Goal: Transaction & Acquisition: Purchase product/service

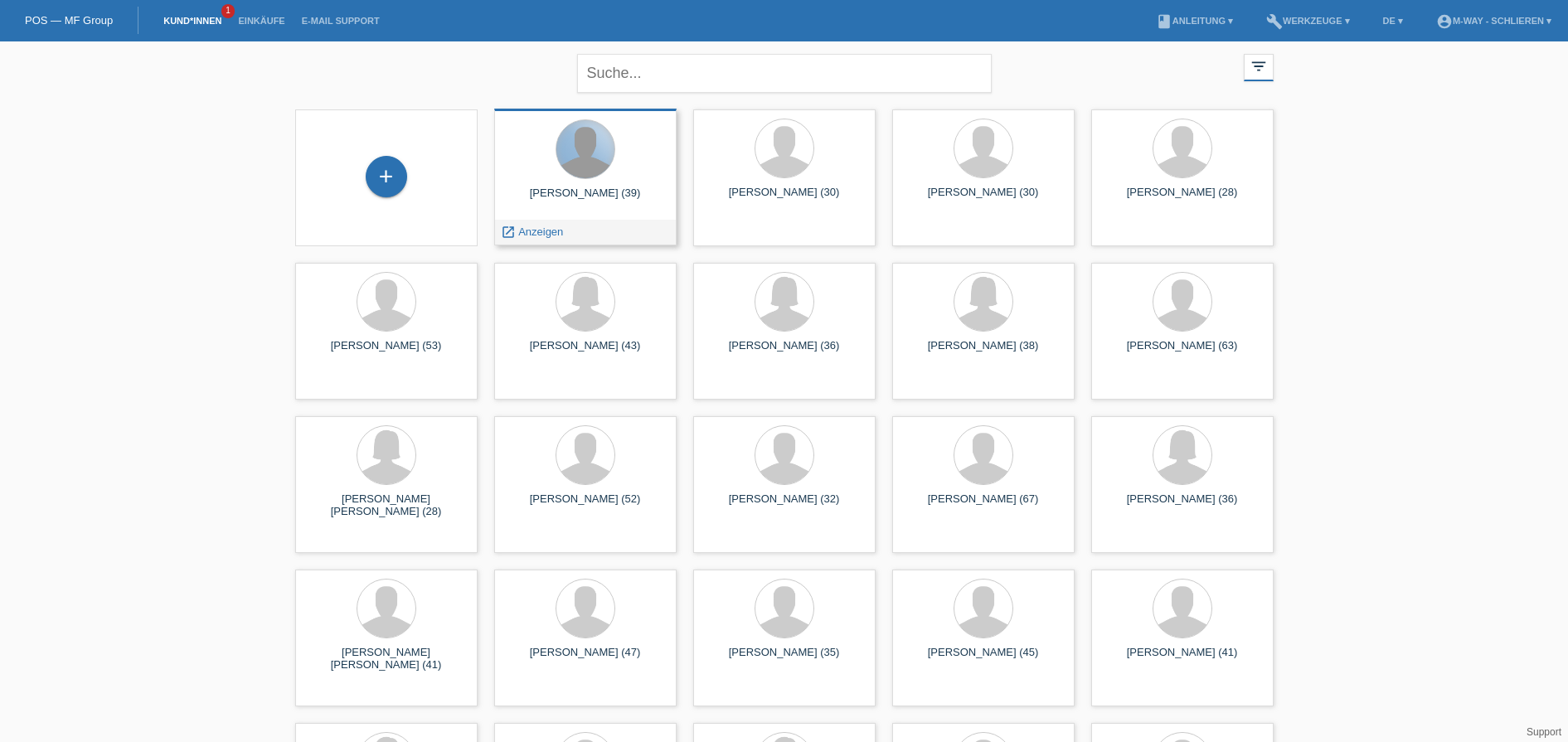
click at [578, 156] on div at bounding box center [585, 149] width 58 height 58
click at [547, 236] on span "Anzeigen" at bounding box center [540, 231] width 45 height 13
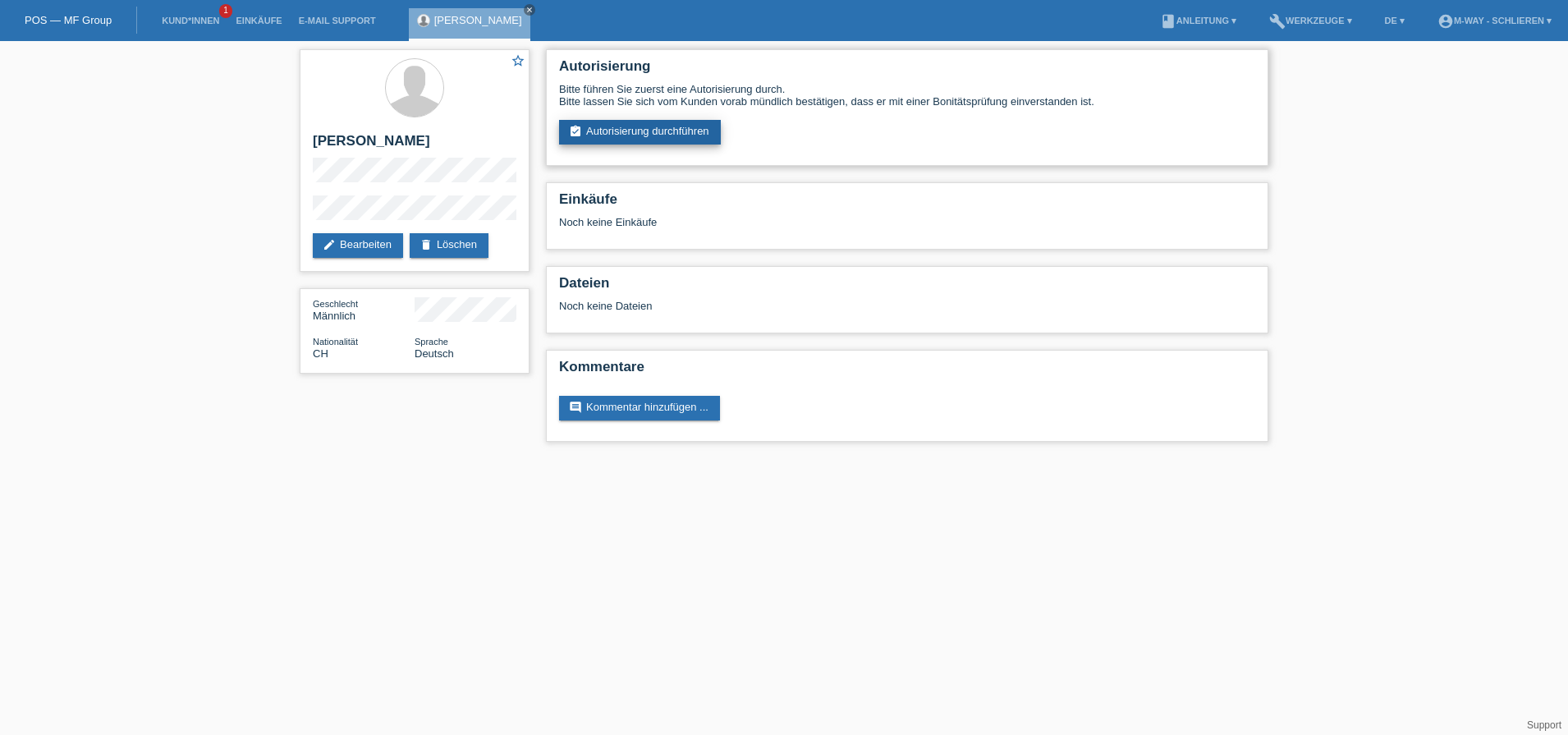
click at [632, 134] on link "assignment_turned_in Autorisierung durchführen" at bounding box center [640, 132] width 162 height 25
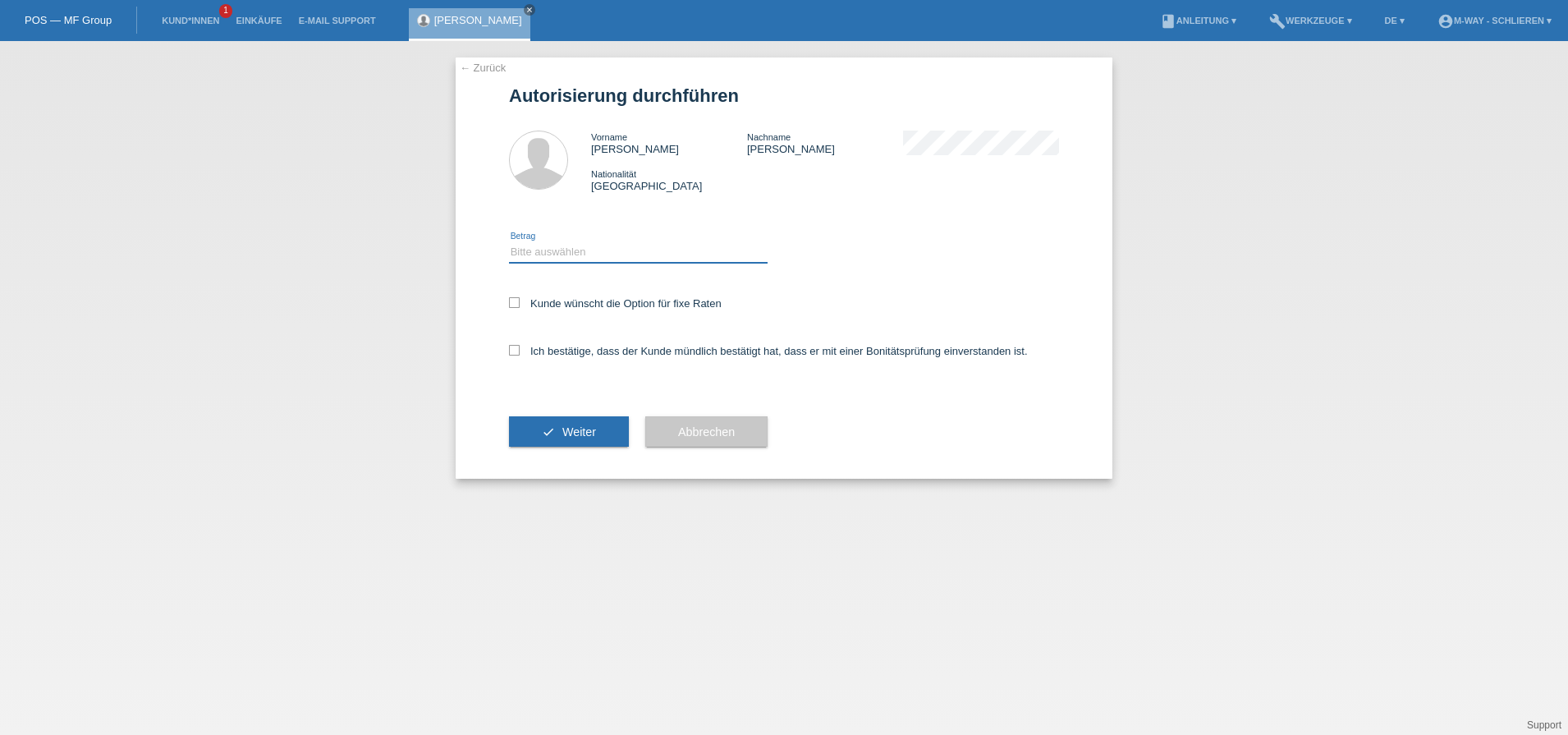
click at [565, 253] on select "Bitte auswählen CHF 1.00 - CHF 499.00 CHF 500.00 - CHF 1'999.00 CHF 2'000.00 - …" at bounding box center [638, 252] width 258 height 20
select select "3"
click at [509, 242] on select "Bitte auswählen CHF 1.00 - CHF 499.00 CHF 500.00 - CHF 1'999.00 CHF 2'000.00 - …" at bounding box center [638, 252] width 258 height 20
click at [509, 297] on icon at bounding box center [515, 303] width 11 height 11
click at [509, 297] on input "Kunde wünscht die Option für fixe Raten" at bounding box center [515, 303] width 11 height 11
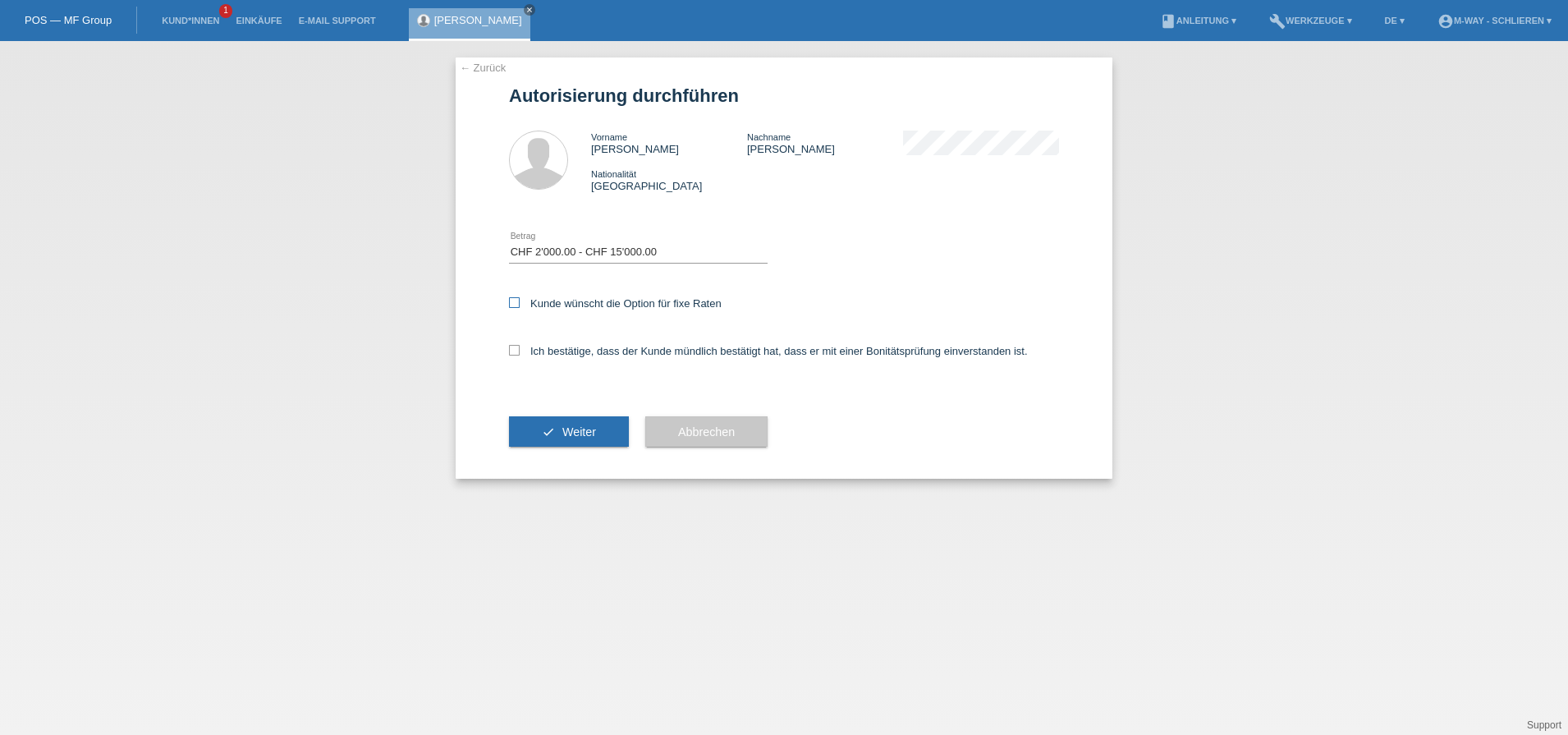
checkbox input "true"
click at [516, 347] on icon at bounding box center [515, 350] width 11 height 11
click at [516, 347] on input "Ich bestätige, dass der Kunde mündlich bestätigt hat, dass er mit einer Bonität…" at bounding box center [515, 350] width 11 height 11
checkbox input "true"
click at [558, 440] on button "check Weiter" at bounding box center [569, 432] width 120 height 31
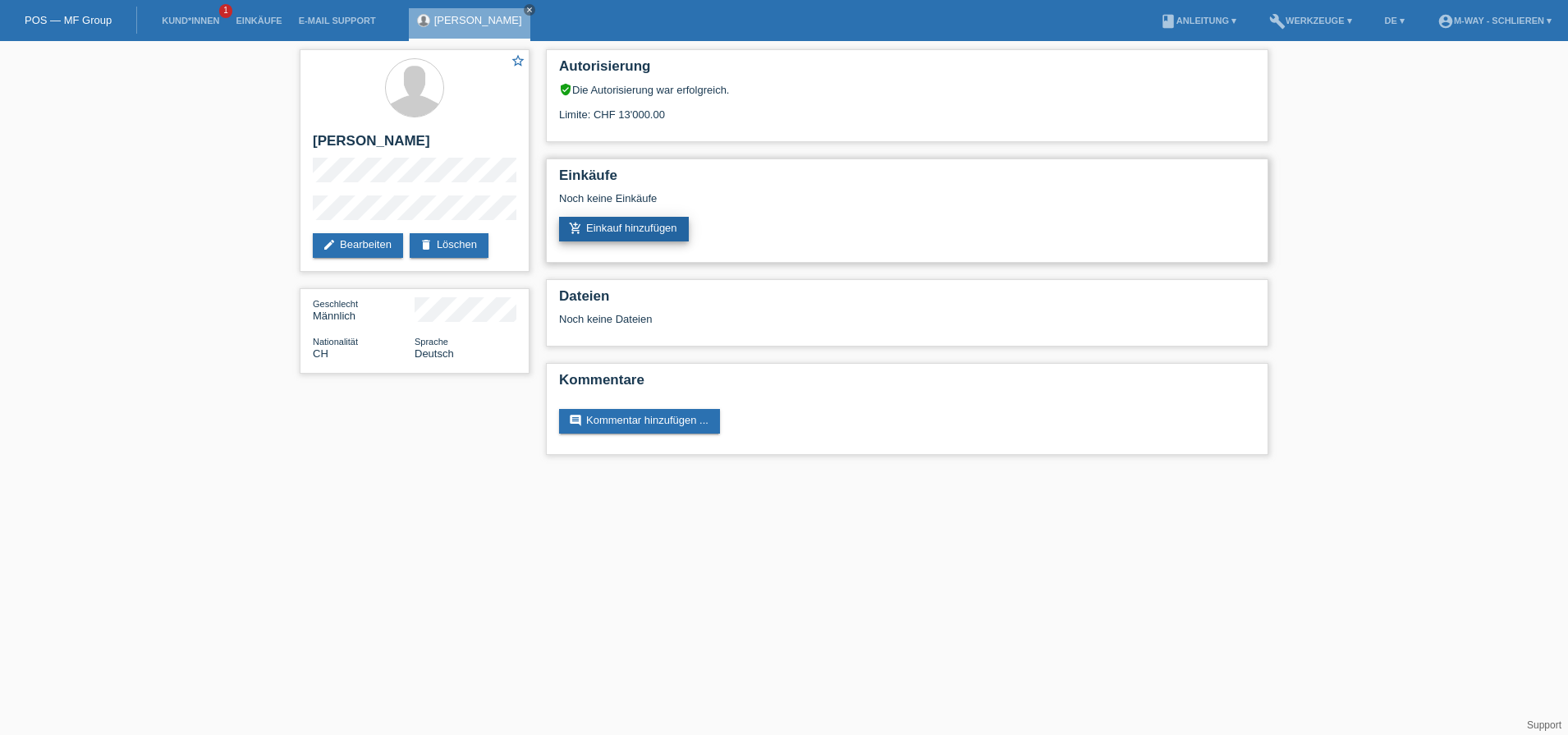
click at [668, 227] on link "add_shopping_cart Einkauf hinzufügen" at bounding box center [624, 228] width 130 height 25
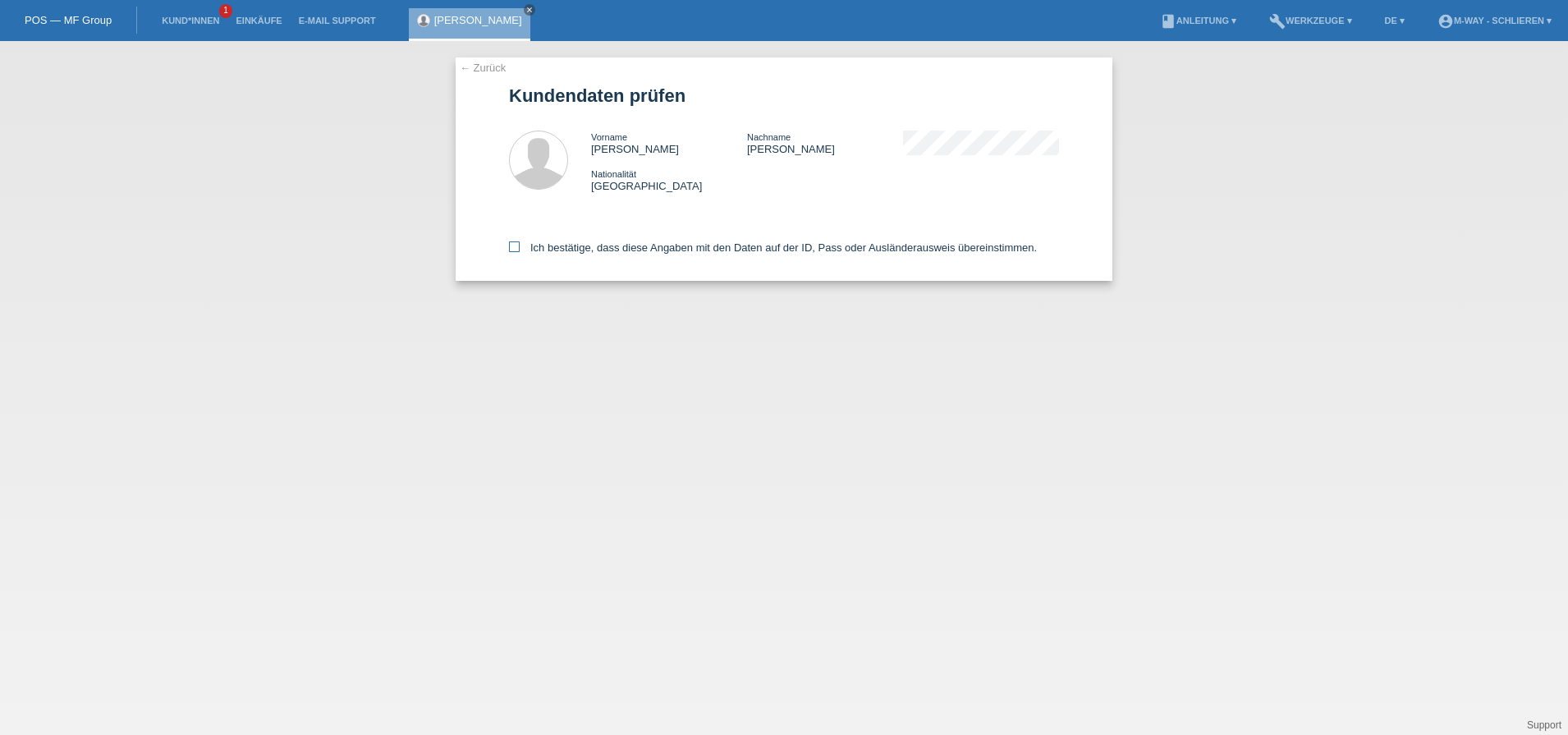
click at [509, 245] on icon at bounding box center [515, 247] width 11 height 11
click at [509, 245] on input "Ich bestätige, dass diese Angaben mit den Daten auf der ID, Pass oder Ausländer…" at bounding box center [515, 247] width 11 height 11
checkbox input "true"
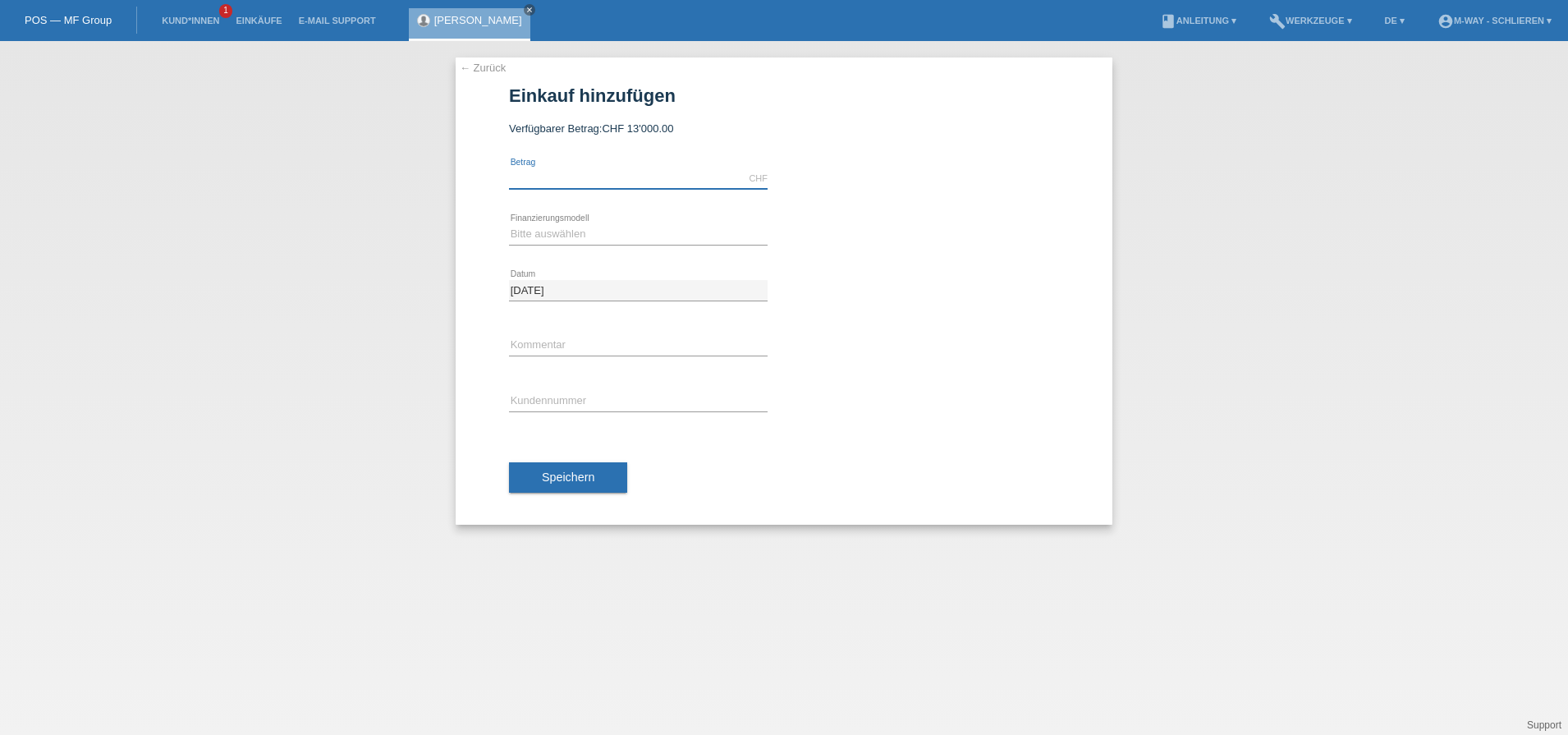
click at [561, 180] on input "text" at bounding box center [638, 178] width 258 height 21
type input "3613.05"
click at [575, 241] on select "Bitte auswählen Fixe Raten Kauf auf Rechnung mit Teilzahlungsoption" at bounding box center [638, 234] width 258 height 20
select select "77"
click at [509, 224] on select "Bitte auswählen Fixe Raten Kauf auf Rechnung mit Teilzahlungsoption" at bounding box center [638, 234] width 258 height 20
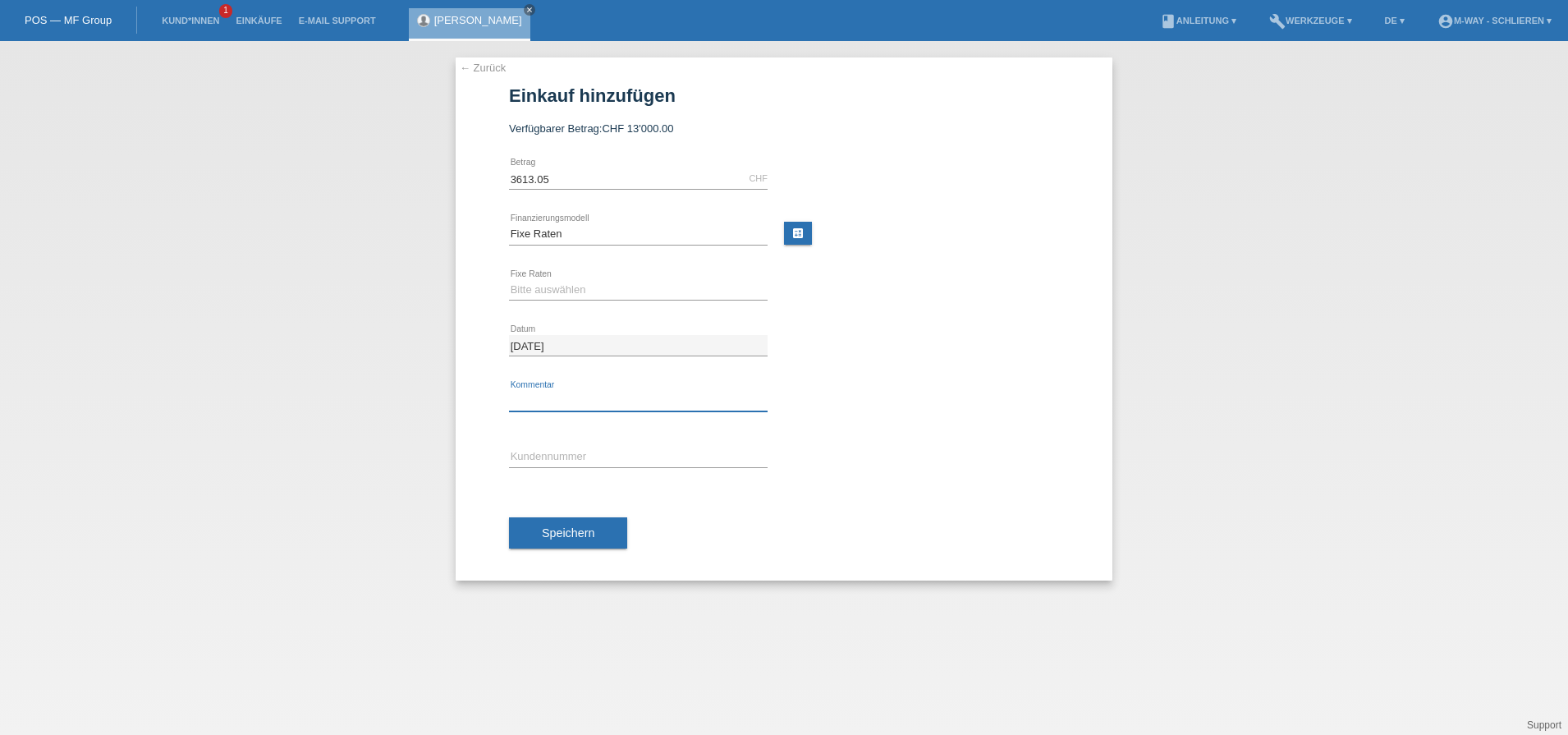
click at [554, 393] on input "text" at bounding box center [638, 401] width 258 height 21
click at [571, 290] on select "Bitte auswählen 4 Raten 5 Raten 6 Raten 7 Raten 8 Raten 9 Raten 10 Raten 11 Rat…" at bounding box center [638, 290] width 258 height 20
select select "202"
click at [509, 280] on select "Bitte auswählen 4 Raten 5 Raten 6 Raten 7 Raten 8 Raten 9 Raten 10 Raten 11 Rat…" at bounding box center [638, 290] width 258 height 20
click at [574, 453] on input "text" at bounding box center [638, 457] width 258 height 21
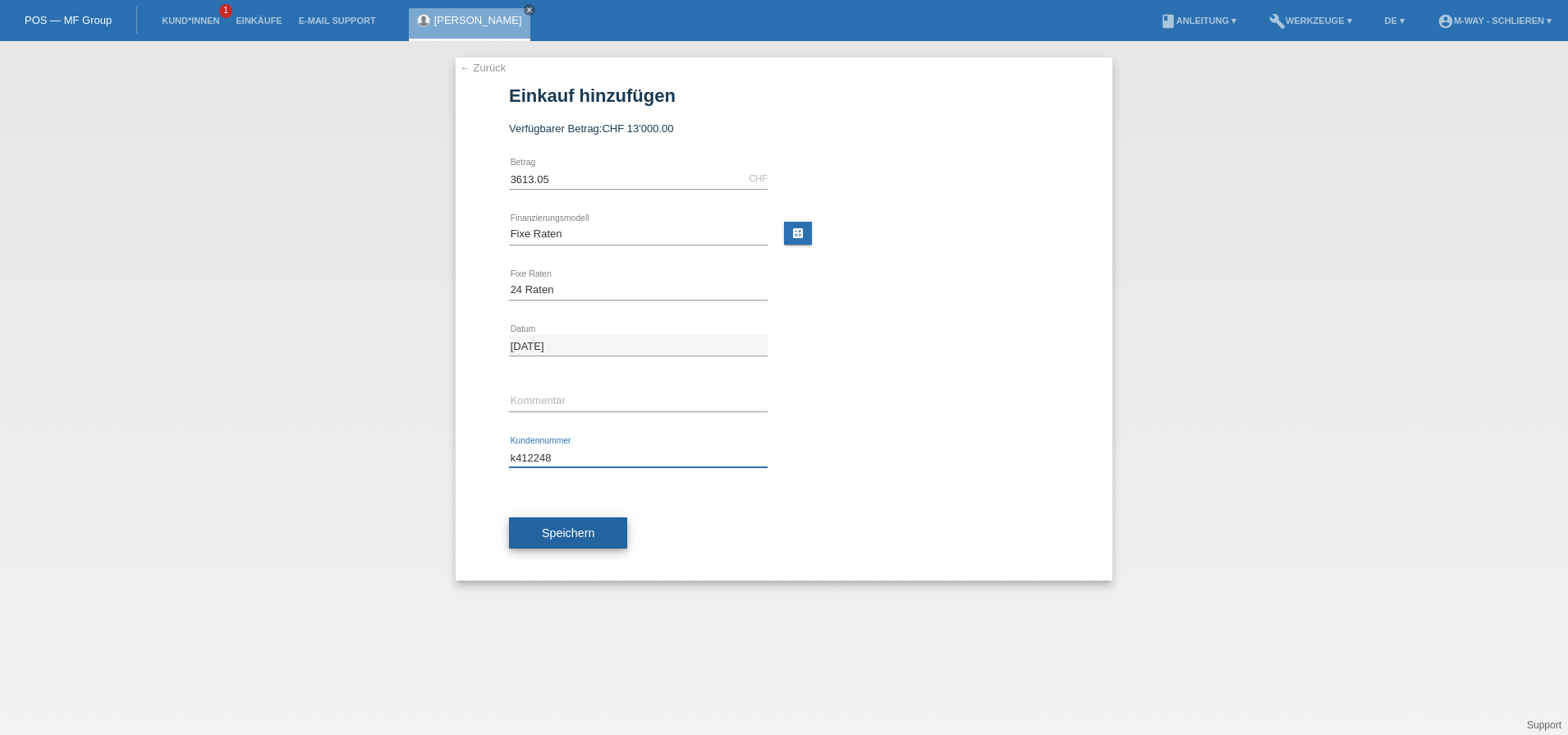
type input "k412248"
click at [592, 533] on span "Speichern" at bounding box center [568, 532] width 53 height 13
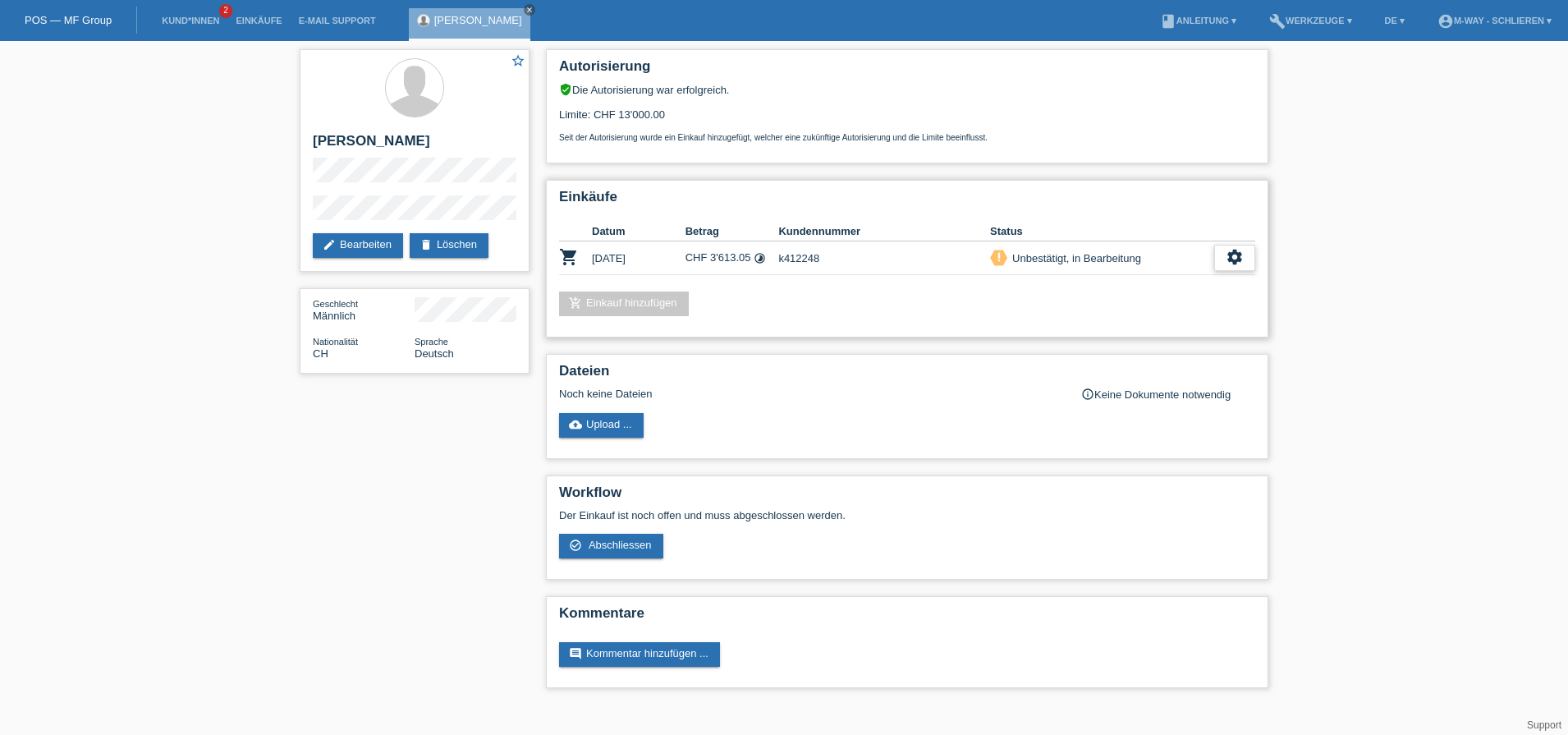
click at [1226, 255] on icon "settings" at bounding box center [1234, 257] width 18 height 18
click at [1135, 331] on span "Abschliessen" at bounding box center [1104, 333] width 68 height 20
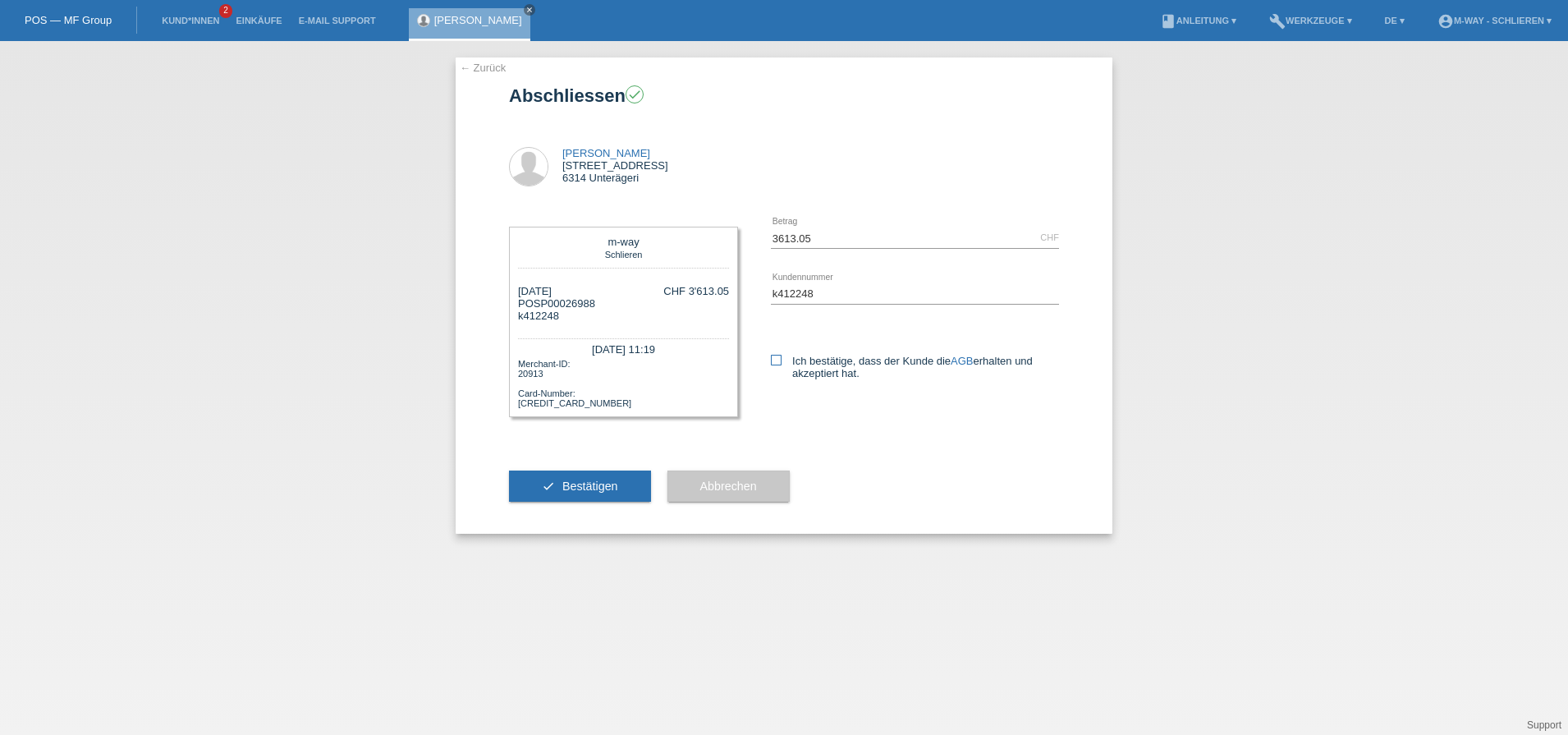
click at [781, 360] on icon at bounding box center [776, 360] width 11 height 11
click at [781, 360] on input "Ich bestätige, dass der Kunde die AGB erhalten und akzeptiert hat." at bounding box center [776, 360] width 11 height 11
checkbox input "true"
click at [603, 488] on span "Bestätigen" at bounding box center [589, 486] width 55 height 13
